Goal: Task Accomplishment & Management: Manage account settings

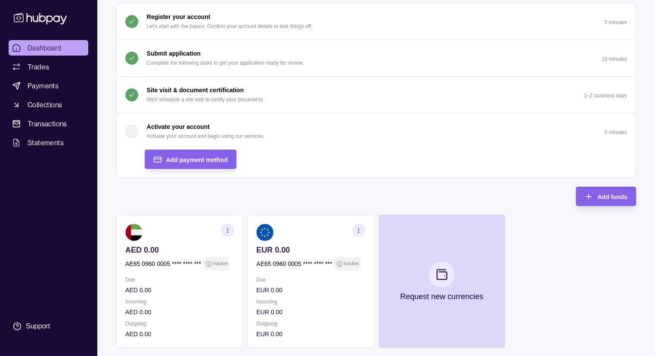
scroll to position [86, 0]
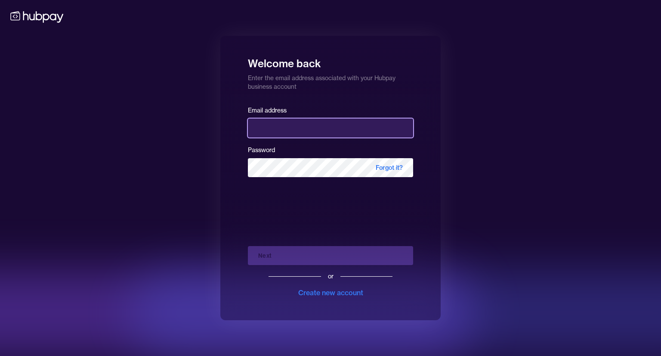
click at [325, 133] on input "email" at bounding box center [330, 127] width 165 height 19
type input "**********"
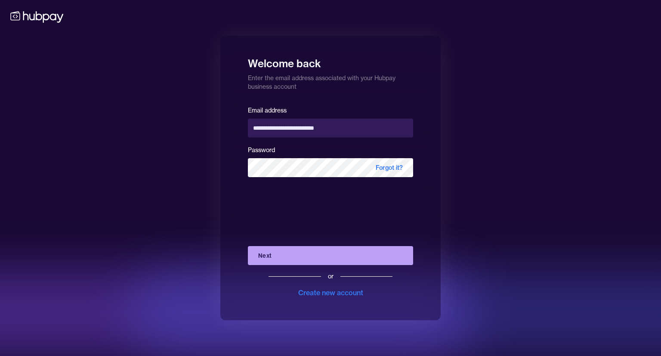
click at [309, 254] on button "Next" at bounding box center [330, 255] width 165 height 19
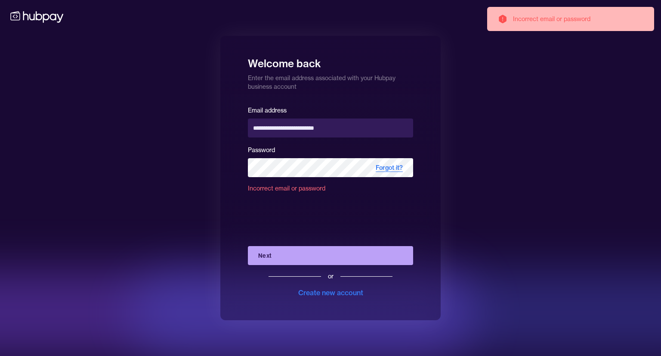
click at [393, 162] on span "Forgot it?" at bounding box center [389, 167] width 48 height 19
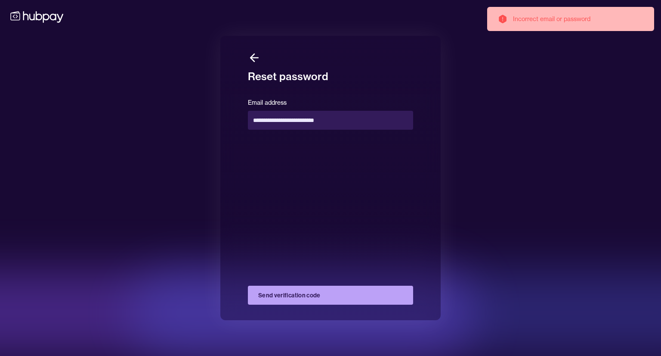
click at [287, 298] on button "Send verification code" at bounding box center [330, 294] width 165 height 19
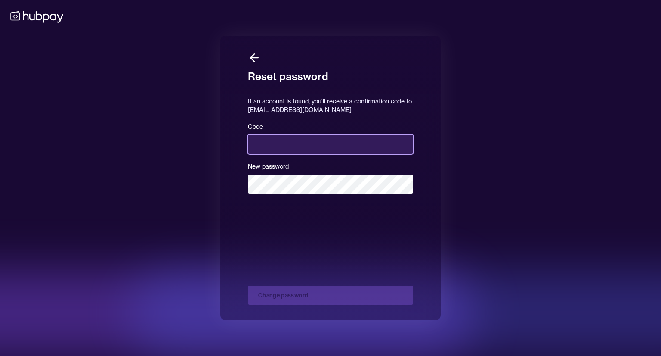
click at [313, 150] on input at bounding box center [330, 144] width 165 height 19
type input "******"
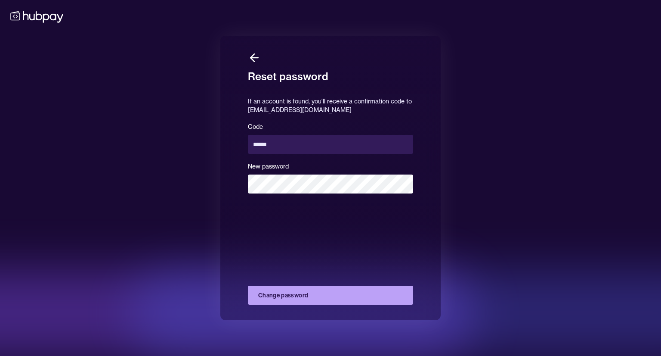
click at [297, 289] on button "Change password" at bounding box center [330, 294] width 165 height 19
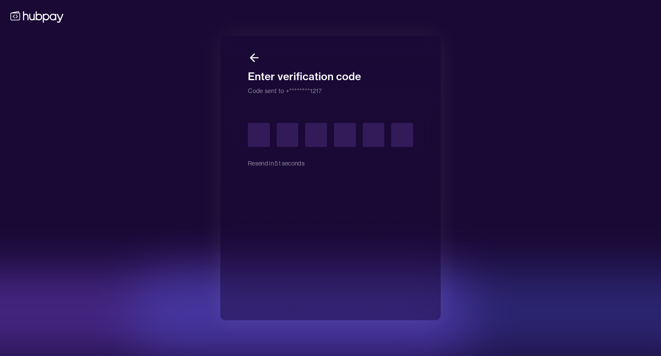
type input "*"
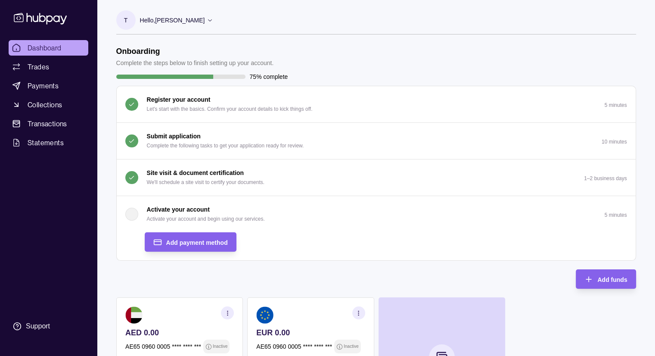
click at [350, 260] on section "Register your account Let's start with the basics. Confirm your account details…" at bounding box center [376, 173] width 520 height 175
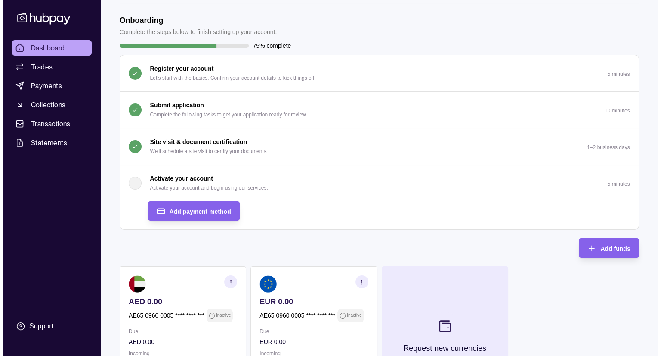
scroll to position [172, 0]
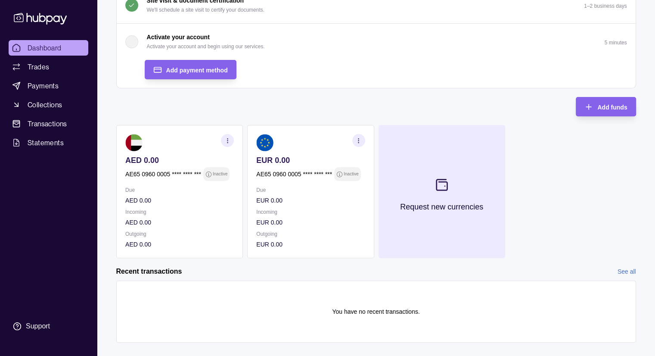
click at [433, 206] on p "Request new currencies" at bounding box center [441, 206] width 83 height 9
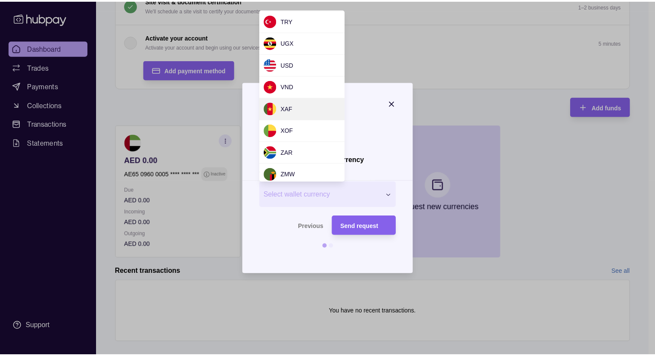
scroll to position [703, 0]
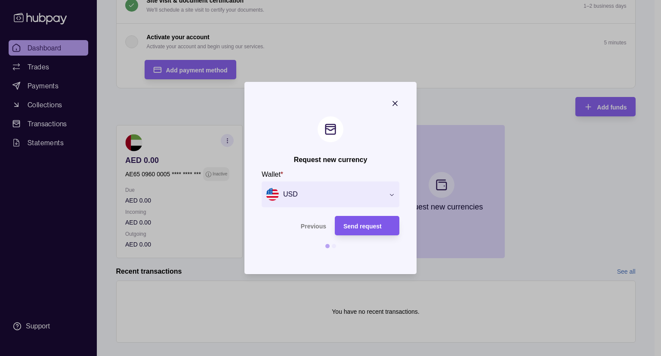
click at [366, 226] on span "Send request" at bounding box center [363, 226] width 38 height 7
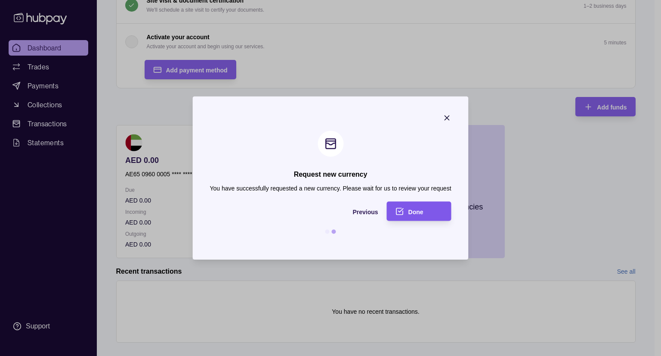
click at [400, 212] on icon "submit" at bounding box center [400, 211] width 9 height 9
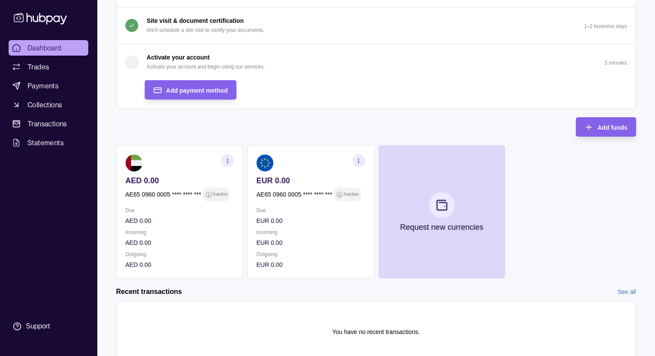
click at [427, 277] on section "Onboarding Complete the steps below to finish setting up your account. 75% comp…" at bounding box center [376, 137] width 554 height 485
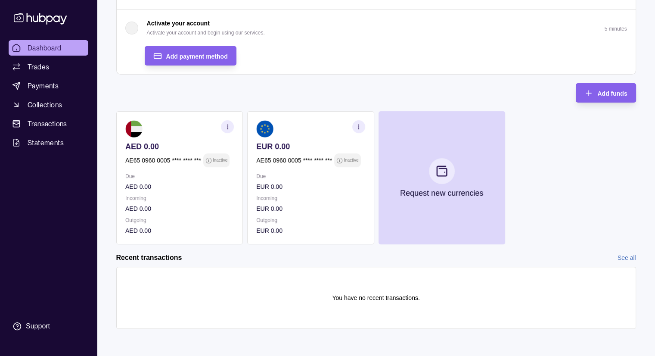
scroll to position [0, 0]
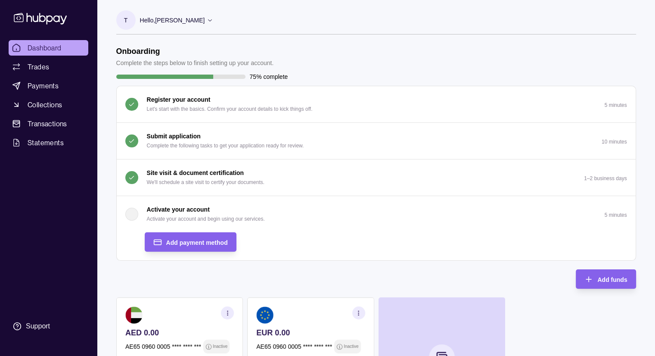
click at [133, 210] on div "button" at bounding box center [131, 213] width 13 height 13
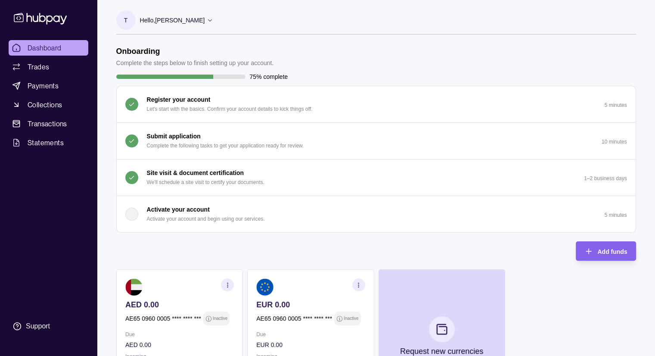
click at [177, 212] on p "Activate your account" at bounding box center [178, 208] width 63 height 9
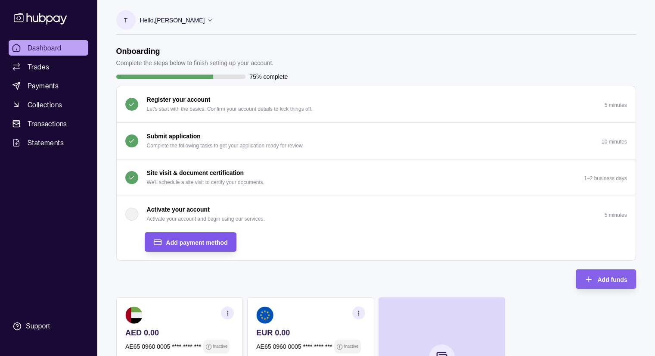
click at [191, 243] on span "Add payment method" at bounding box center [197, 242] width 62 height 7
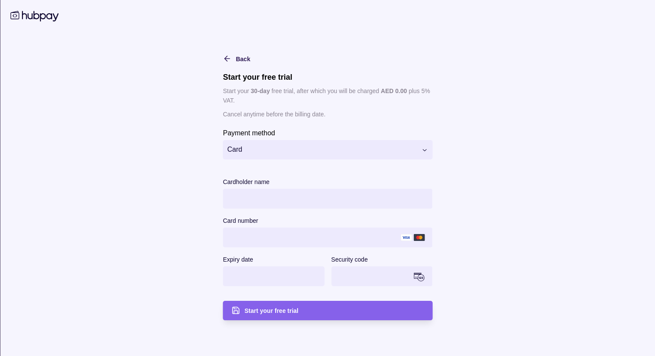
click at [231, 57] on div "Back" at bounding box center [230, 58] width 40 height 10
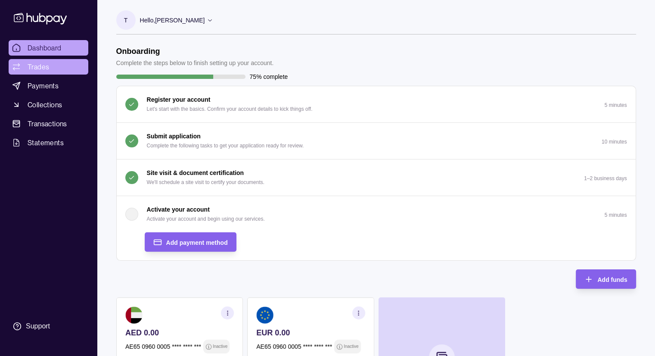
click at [42, 71] on span "Trades" at bounding box center [39, 67] width 22 height 10
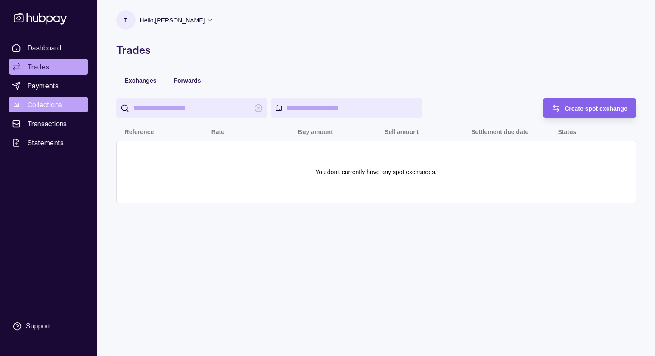
click at [50, 105] on span "Collections" at bounding box center [45, 104] width 34 height 10
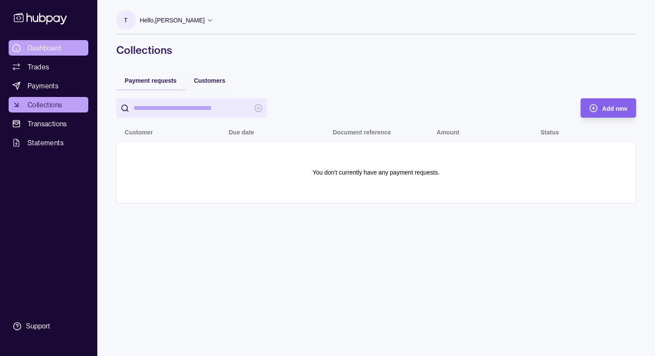
click at [50, 47] on span "Dashboard" at bounding box center [45, 48] width 34 height 10
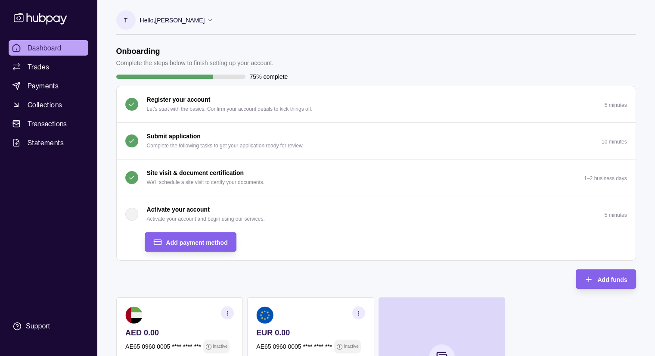
click at [183, 24] on p "Hello, [PERSON_NAME]" at bounding box center [172, 19] width 65 height 9
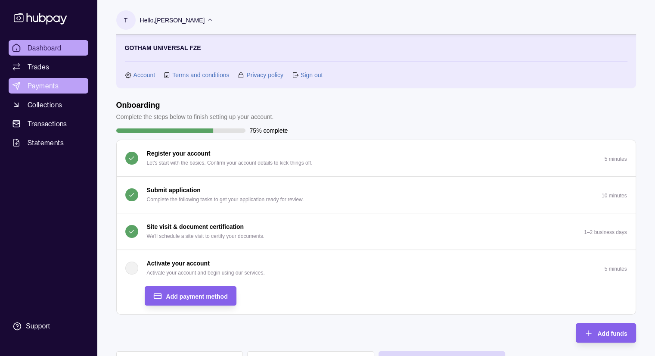
click at [45, 82] on span "Payments" at bounding box center [43, 85] width 31 height 10
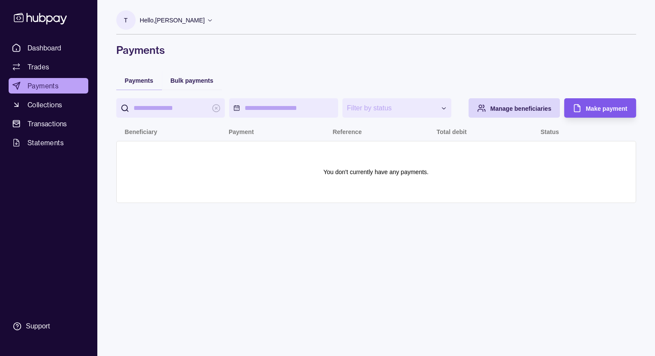
click at [593, 114] on div "Make payment" at bounding box center [593, 107] width 67 height 19
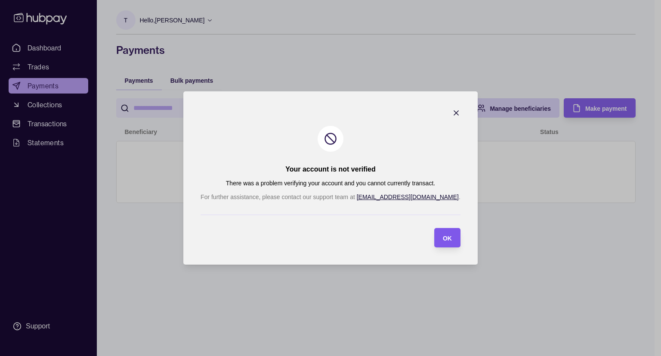
click at [443, 238] on span "OK" at bounding box center [447, 238] width 9 height 7
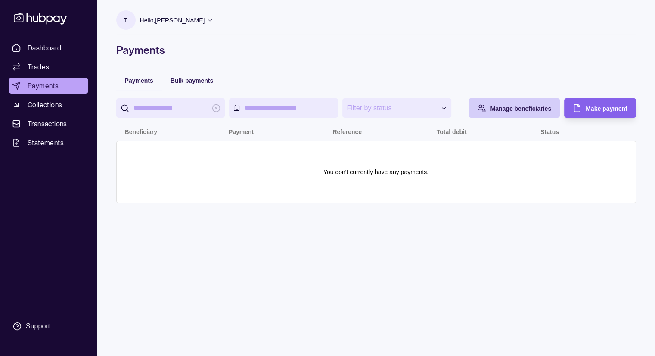
click at [504, 111] on span "Manage beneficiaries" at bounding box center [520, 108] width 61 height 7
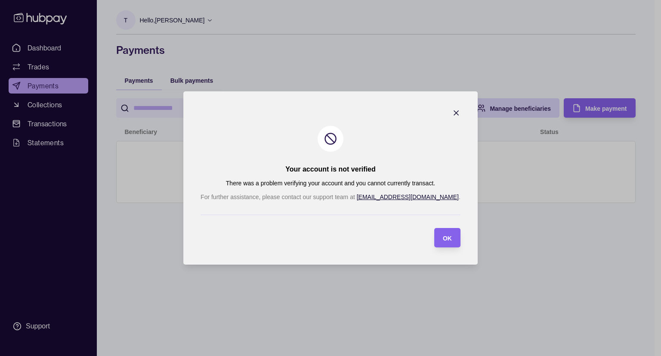
click at [452, 108] on icon "button" at bounding box center [456, 112] width 9 height 9
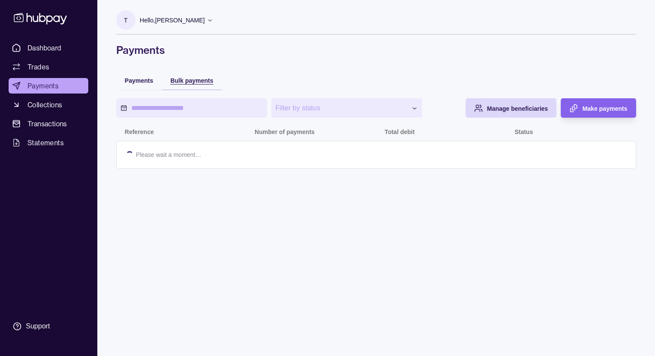
click at [183, 80] on span "Bulk payments" at bounding box center [191, 80] width 43 height 7
click at [593, 111] on span "Make payments" at bounding box center [604, 108] width 45 height 7
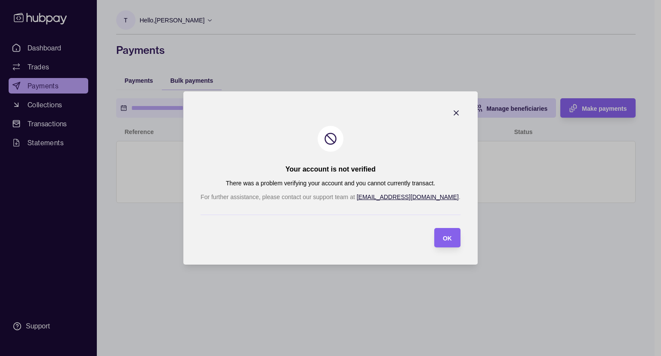
click at [452, 111] on icon "button" at bounding box center [456, 112] width 9 height 9
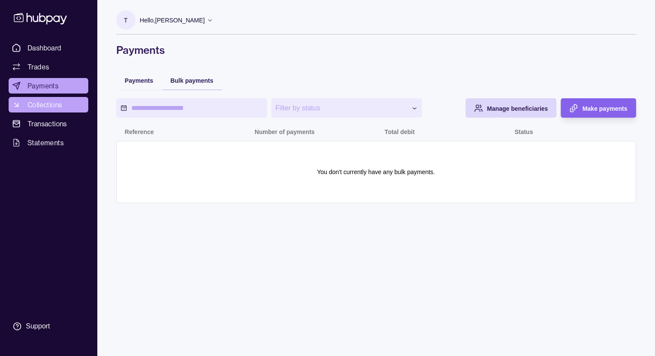
click at [62, 105] on span "Collections" at bounding box center [45, 104] width 34 height 10
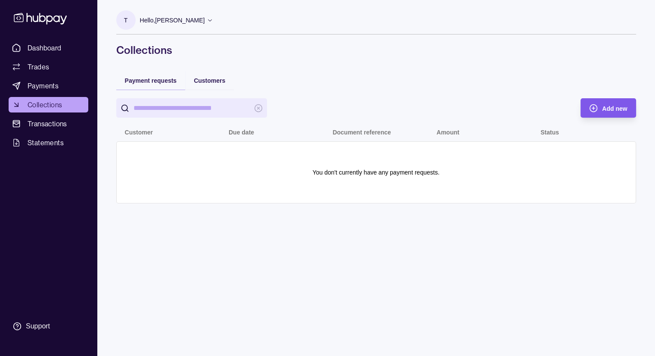
click at [600, 117] on div "Add new" at bounding box center [601, 107] width 51 height 19
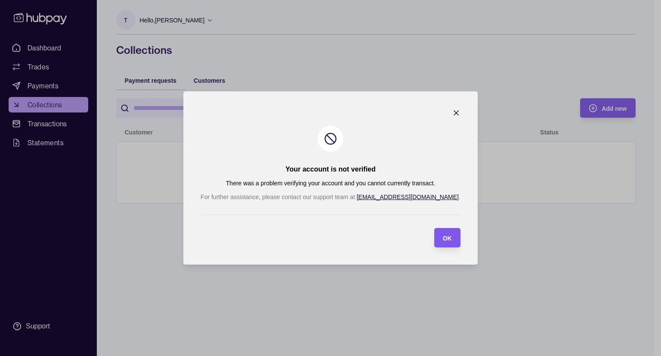
click at [443, 233] on div "OK" at bounding box center [447, 237] width 9 height 10
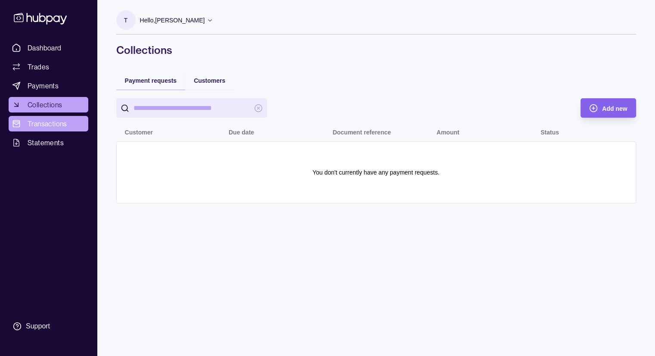
click at [62, 119] on span "Transactions" at bounding box center [48, 123] width 40 height 10
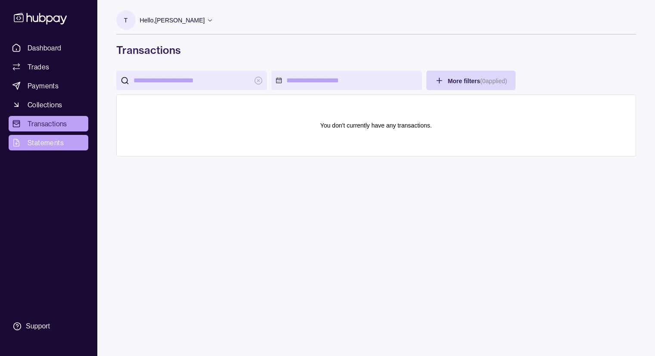
click at [55, 142] on span "Statements" at bounding box center [46, 142] width 36 height 10
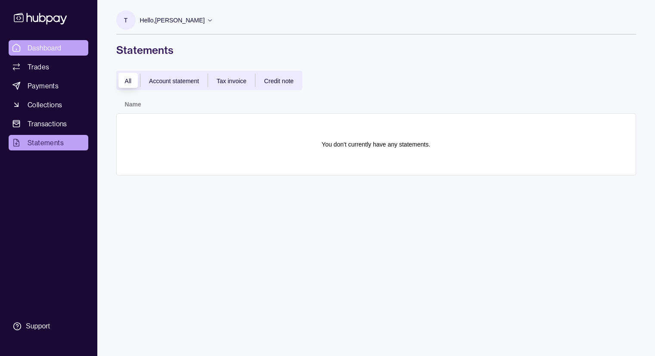
click at [51, 51] on span "Dashboard" at bounding box center [45, 48] width 34 height 10
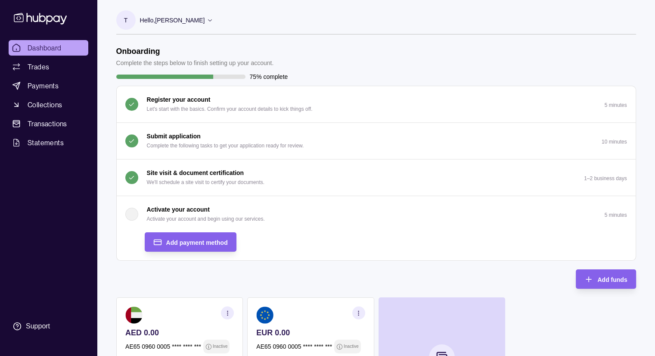
click at [180, 17] on p "Hello, [PERSON_NAME]" at bounding box center [172, 19] width 65 height 9
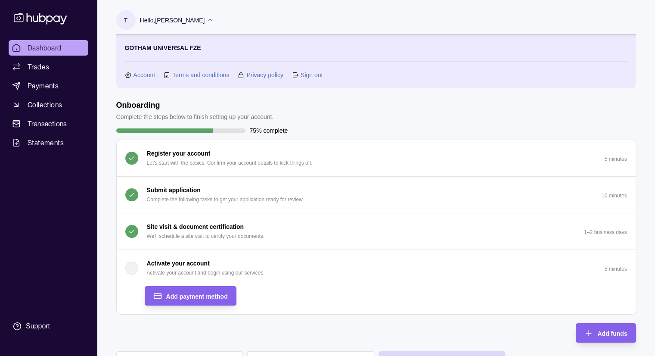
click at [143, 75] on link "Account" at bounding box center [144, 74] width 22 height 9
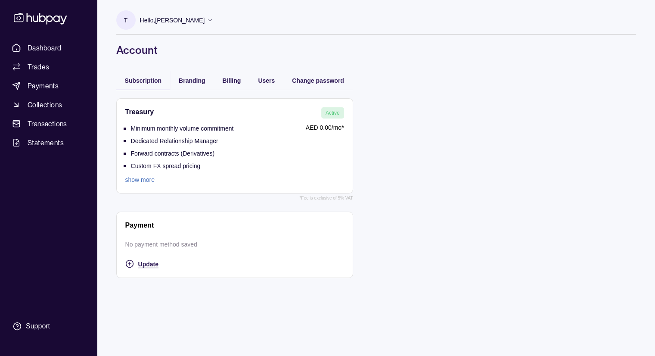
click at [150, 266] on span "Update" at bounding box center [148, 263] width 20 height 7
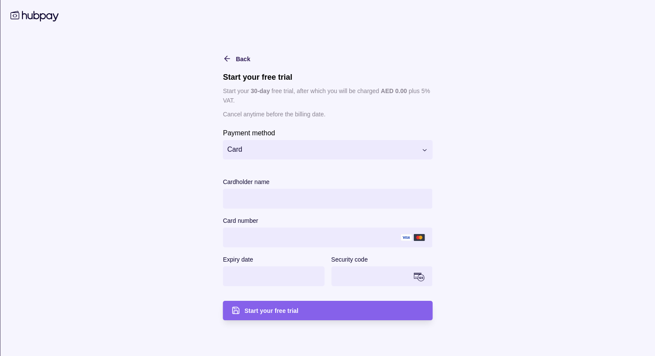
click at [285, 150] on html "**********" at bounding box center [327, 178] width 655 height 356
click at [224, 56] on icon "button" at bounding box center [225, 58] width 3 height 5
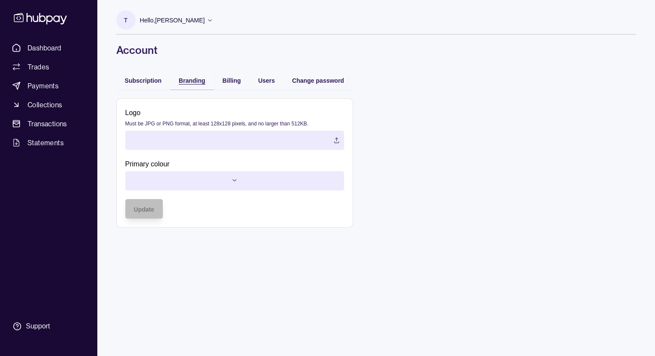
click at [195, 82] on span "Branding" at bounding box center [192, 80] width 26 height 7
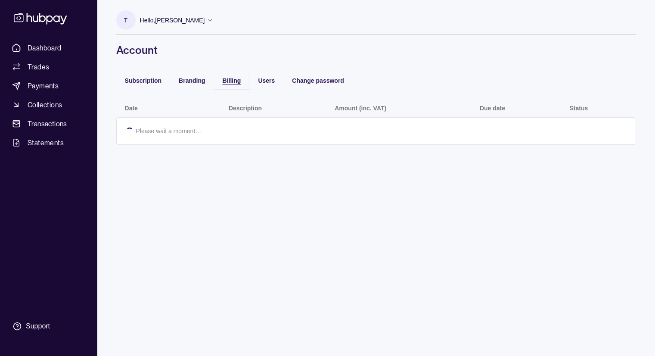
click at [224, 77] on span "Billing" at bounding box center [232, 80] width 19 height 7
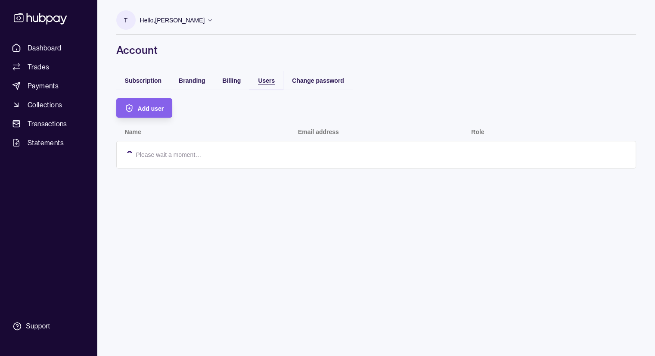
click at [266, 83] on span "Users" at bounding box center [266, 80] width 17 height 7
click at [304, 79] on span "Change password" at bounding box center [318, 80] width 52 height 7
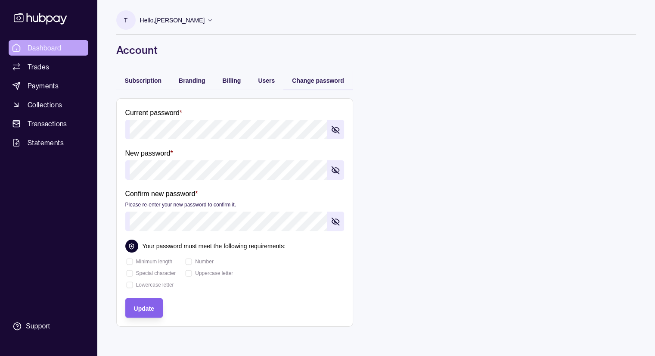
click at [34, 43] on span "Dashboard" at bounding box center [45, 48] width 34 height 10
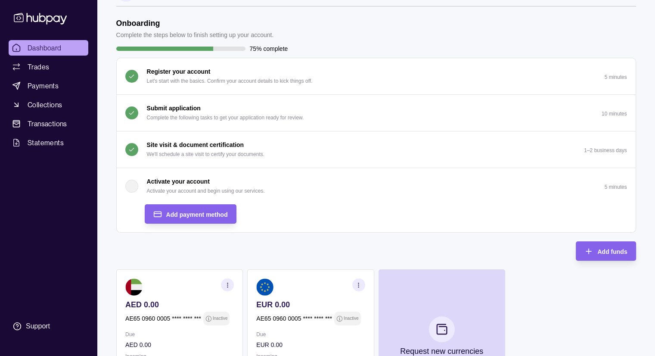
scroll to position [43, 0]
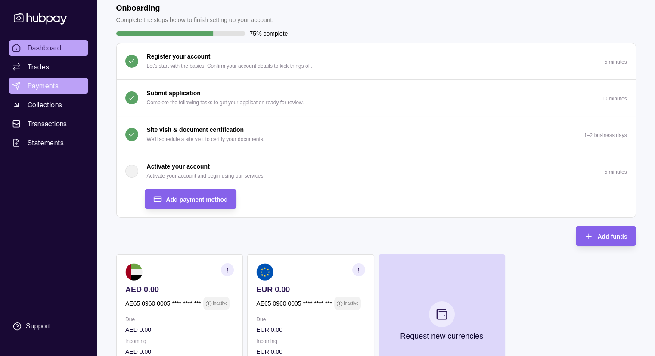
click at [43, 88] on span "Payments" at bounding box center [43, 85] width 31 height 10
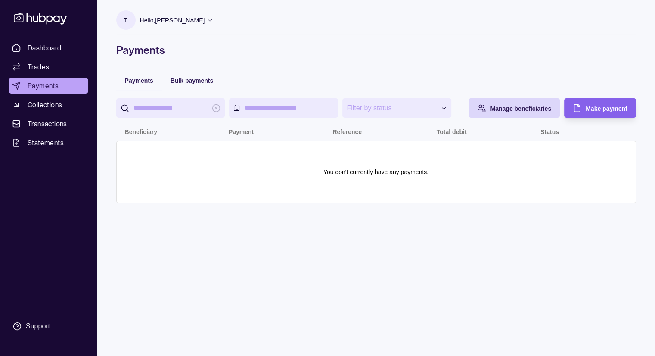
click at [46, 16] on icon at bounding box center [40, 18] width 57 height 16
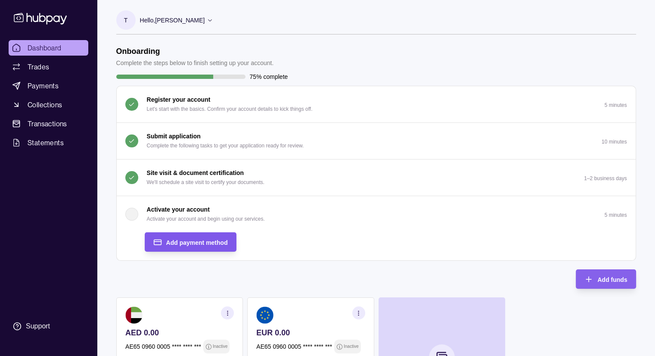
click at [209, 243] on span "Add payment method" at bounding box center [197, 242] width 62 height 7
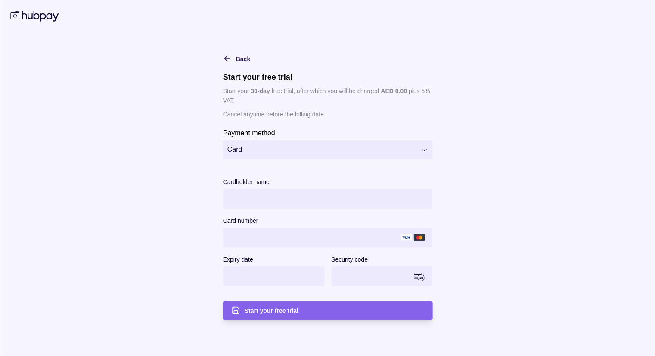
click at [286, 159] on div "**********" at bounding box center [328, 223] width 210 height 192
click at [279, 145] on html "Dashboard Trades Payments Collections Transactions Statements Support T Hello, …" at bounding box center [327, 271] width 655 height 542
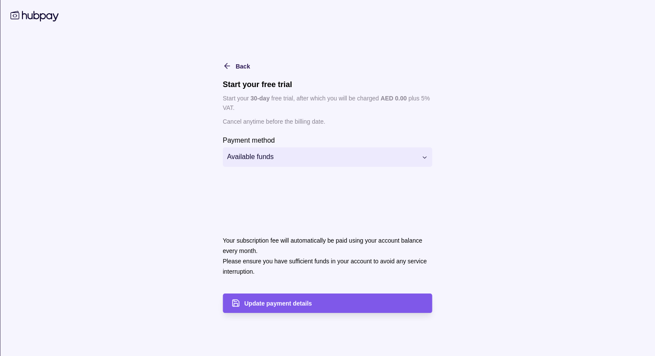
click at [271, 304] on span "Update payment details" at bounding box center [278, 303] width 68 height 7
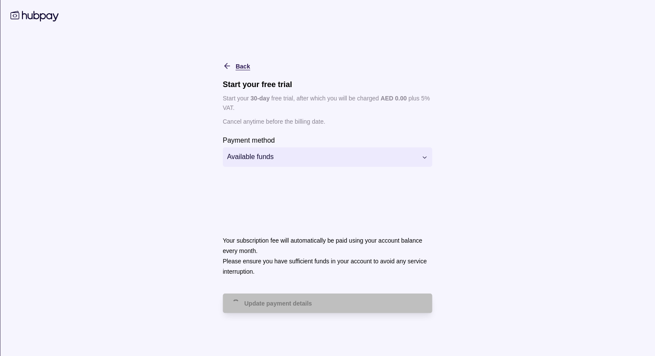
click at [230, 63] on div "Back" at bounding box center [230, 66] width 40 height 10
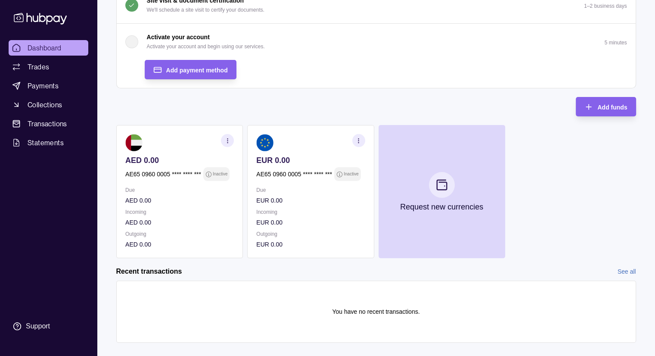
scroll to position [186, 0]
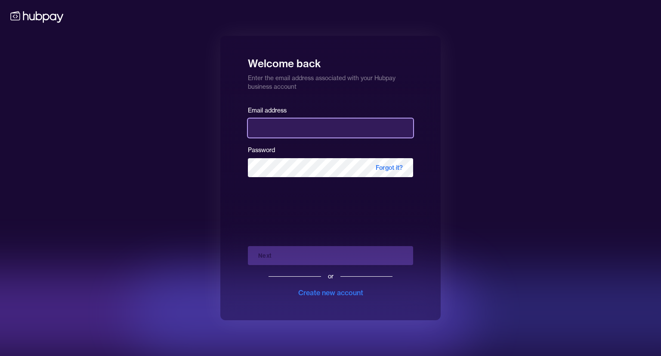
click at [299, 124] on input "email" at bounding box center [330, 127] width 165 height 19
type input "**********"
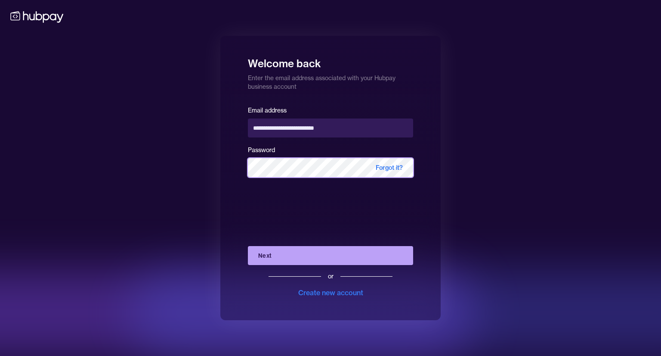
click at [248, 246] on button "Next" at bounding box center [330, 255] width 165 height 19
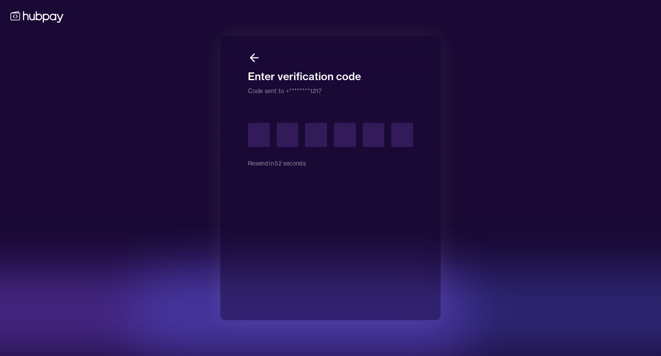
click at [263, 121] on div "Resend in 52 seconds" at bounding box center [330, 206] width 165 height 195
click at [266, 136] on input "text" at bounding box center [259, 135] width 22 height 24
type input "*"
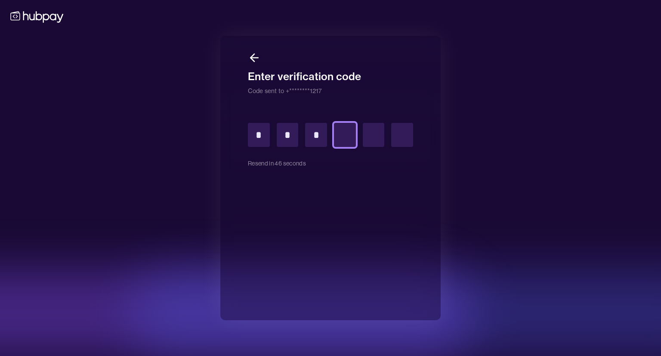
type input "*"
